Goal: Information Seeking & Learning: Find specific fact

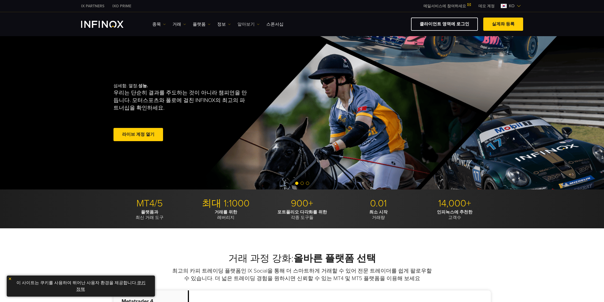
click at [237, 25] on link "알아보기" at bounding box center [248, 24] width 22 height 6
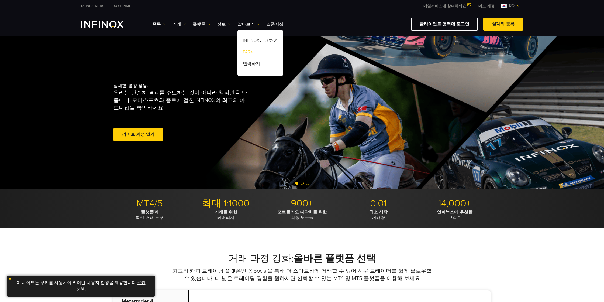
click at [243, 53] on link "FAQs" at bounding box center [260, 53] width 46 height 12
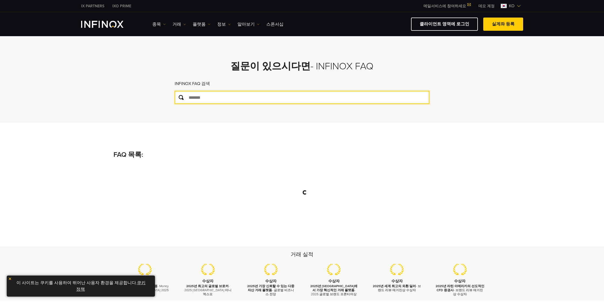
click at [227, 101] on input "text" at bounding box center [302, 97] width 255 height 13
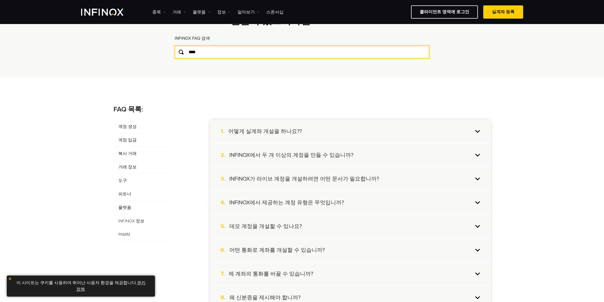
scroll to position [40, 0]
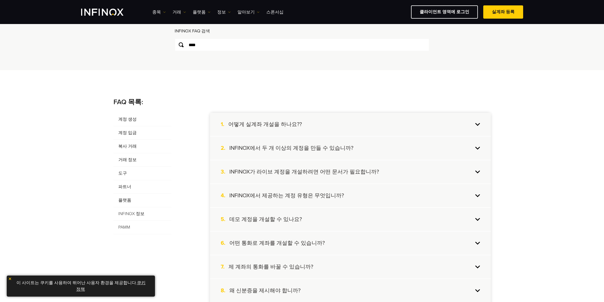
click at [316, 150] on h4 "INFINOX에서 두 개 이상의 계정을 만들 수 있습니까?" at bounding box center [291, 147] width 124 height 7
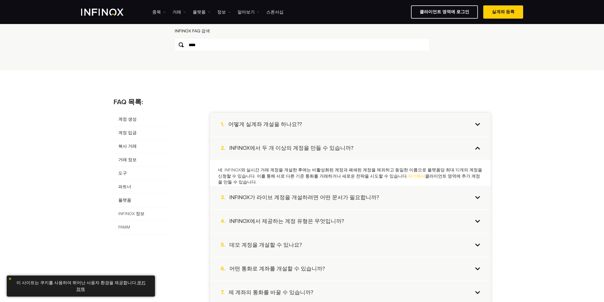
scroll to position [0, 0]
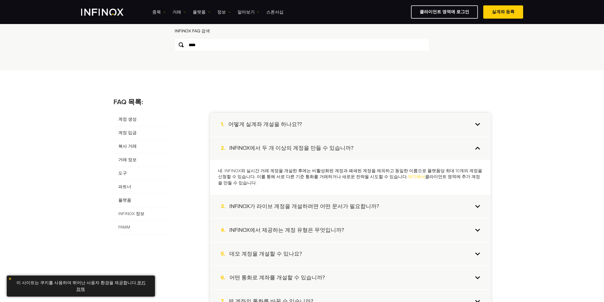
drag, startPoint x: 47, startPoint y: 159, endPoint x: 203, endPoint y: 166, distance: 156.8
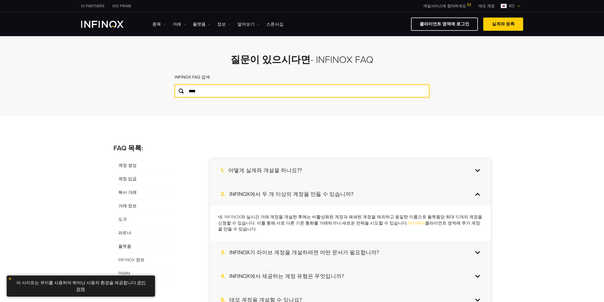
click at [232, 90] on input "****" at bounding box center [302, 90] width 255 height 13
type input "*"
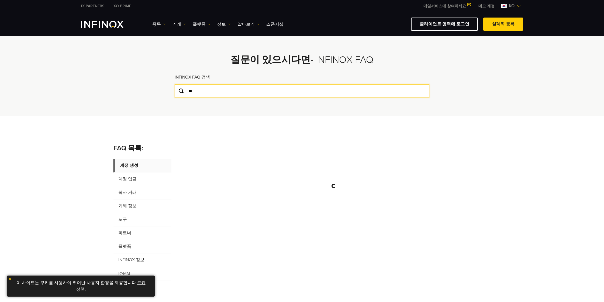
type input "*"
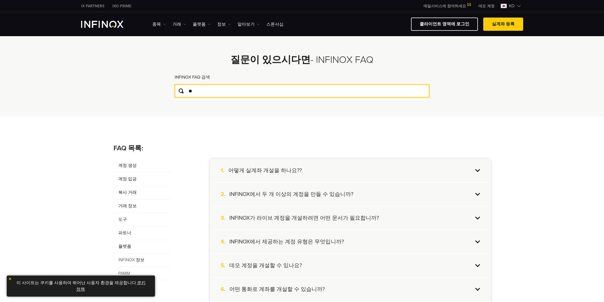
type input "*"
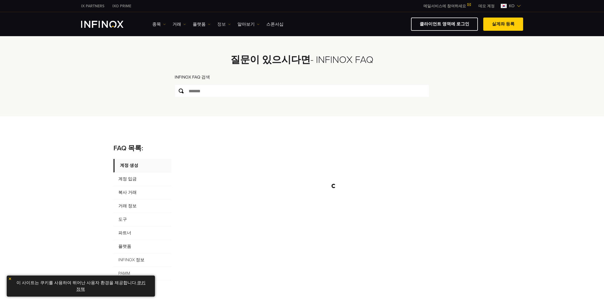
click at [218, 25] on link "정보" at bounding box center [223, 24] width 13 height 6
drag, startPoint x: 73, startPoint y: 163, endPoint x: 84, endPoint y: 129, distance: 35.5
click at [73, 162] on div "FAQ 목록: 죄송합니다, 결과를 찾지 못했습니다. 계정 생성 계정 입금 복사 거래 거래 정보 도구 파트너 플랫폼 INFINOX 정보 PAMM" at bounding box center [302, 211] width 604 height 191
click at [197, 26] on link "플랫폼" at bounding box center [202, 24] width 18 height 6
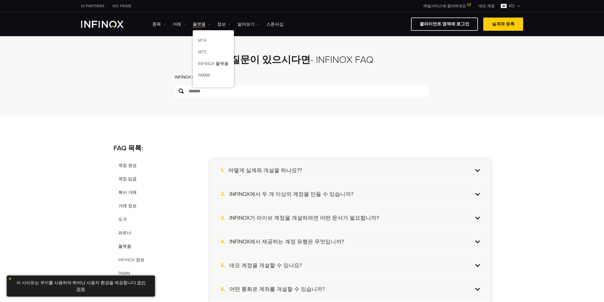
click at [174, 23] on link "거래" at bounding box center [179, 24] width 13 height 6
drag, startPoint x: 46, startPoint y: 213, endPoint x: 147, endPoint y: 41, distance: 200.2
click at [156, 30] on div "종목 종목 상품 정보 거래 계정" at bounding box center [337, 24] width 371 height 13
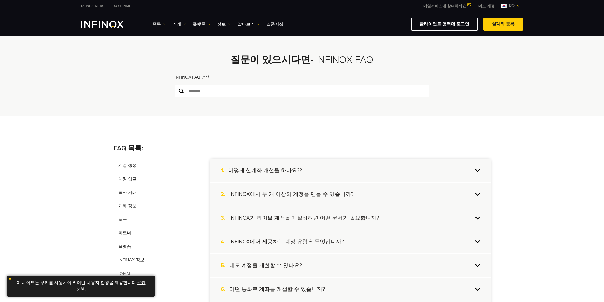
click at [159, 25] on link "종목" at bounding box center [158, 24] width 13 height 6
drag, startPoint x: 63, startPoint y: 195, endPoint x: 155, endPoint y: 75, distance: 151.3
